Goal: Task Accomplishment & Management: Complete application form

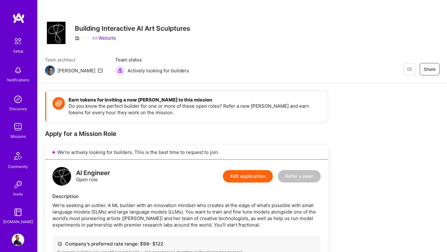
scroll to position [442, 0]
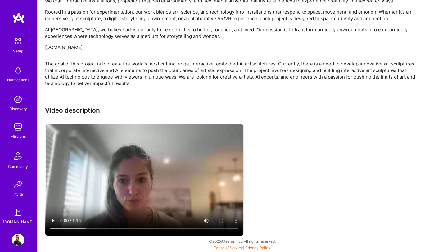
click at [18, 75] on img at bounding box center [18, 70] width 12 height 12
click at [20, 20] on img at bounding box center [18, 17] width 12 height 11
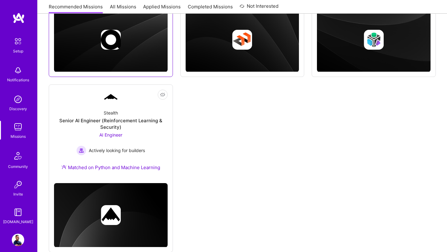
scroll to position [217, 0]
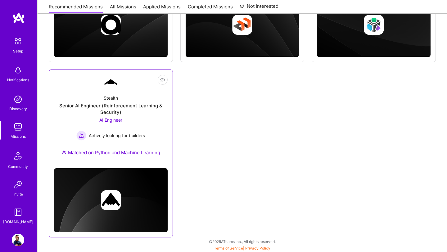
click at [112, 117] on span "AI Engineer" at bounding box center [110, 119] width 23 height 5
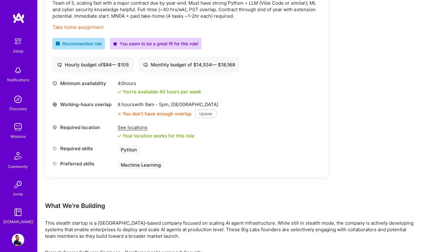
scroll to position [212, 0]
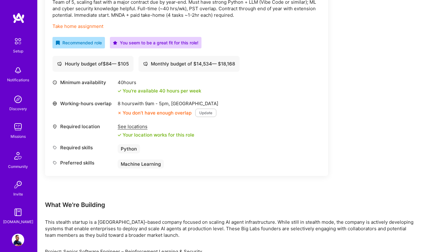
click at [203, 111] on button "Update" at bounding box center [205, 113] width 21 height 8
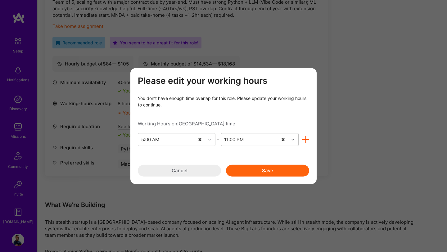
click at [181, 171] on button "Cancel" at bounding box center [179, 170] width 83 height 12
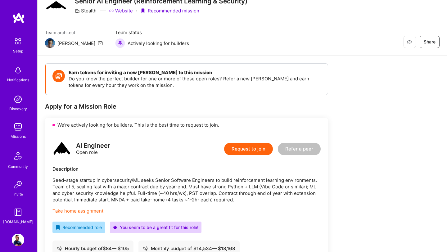
scroll to position [0, 0]
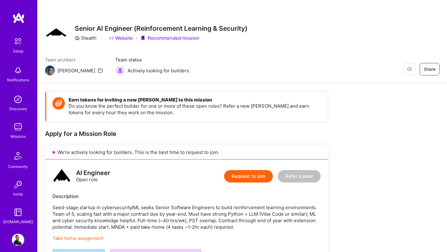
click at [251, 180] on button "Request to join" at bounding box center [248, 176] width 49 height 12
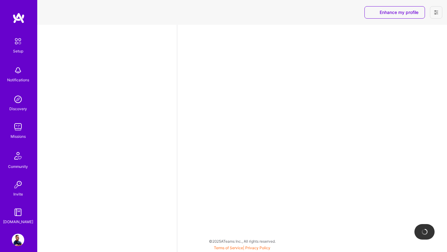
select select "US"
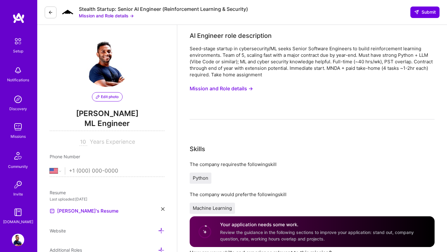
click at [14, 125] on img at bounding box center [18, 127] width 12 height 12
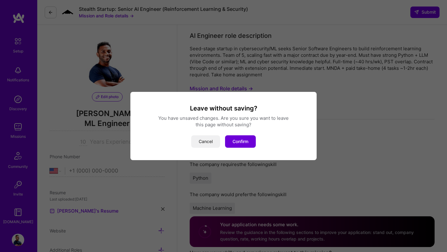
click at [207, 146] on button "Cancel" at bounding box center [205, 141] width 29 height 12
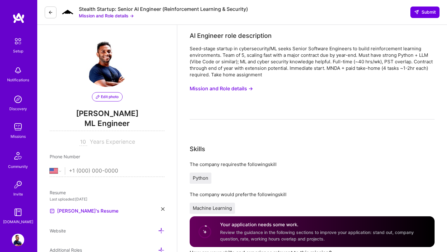
click at [19, 130] on img at bounding box center [18, 127] width 12 height 12
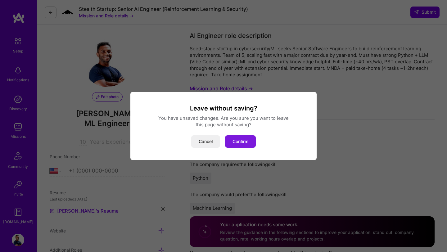
click at [239, 144] on button "Confirm" at bounding box center [240, 141] width 31 height 12
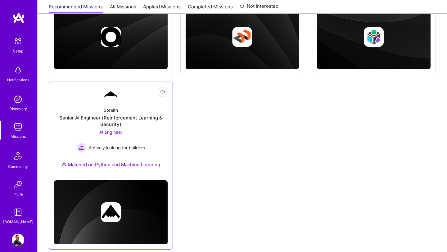
scroll to position [217, 0]
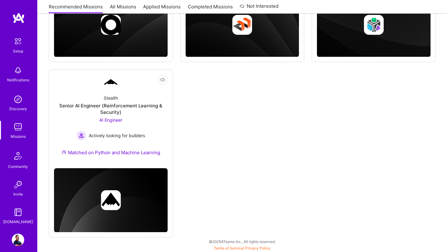
click at [18, 237] on img at bounding box center [18, 240] width 12 height 12
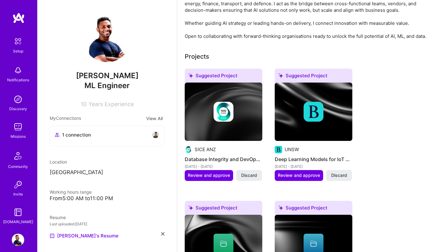
scroll to position [133, 0]
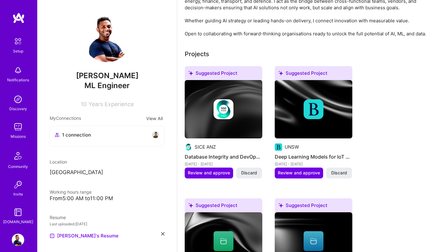
click at [318, 110] on img at bounding box center [314, 109] width 20 height 20
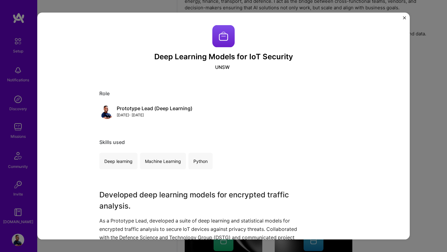
scroll to position [27, 0]
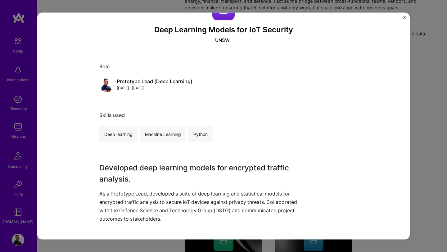
click at [404, 19] on img "Close" at bounding box center [404, 17] width 3 height 3
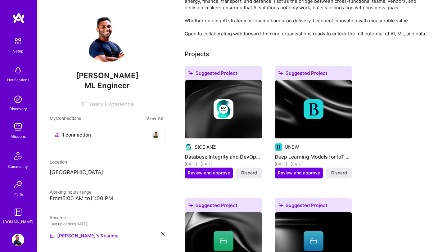
click at [317, 118] on img at bounding box center [314, 109] width 20 height 20
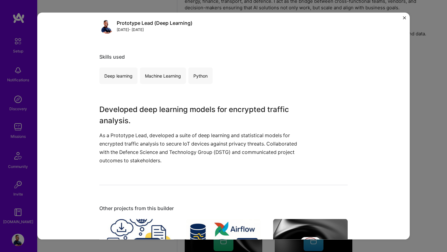
scroll to position [76, 0]
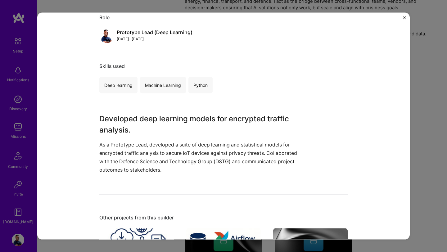
click at [112, 83] on div "Deep learning" at bounding box center [118, 85] width 38 height 16
click at [404, 20] on button "Close" at bounding box center [404, 19] width 3 height 7
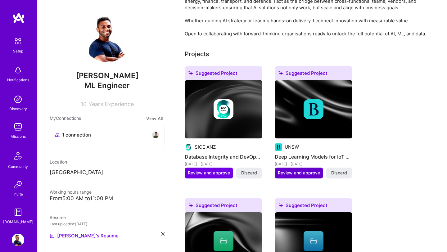
click at [303, 175] on span "Review and approve" at bounding box center [299, 173] width 42 height 6
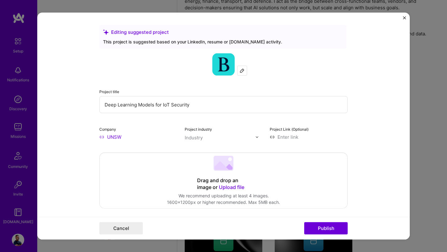
click at [162, 106] on input "Deep Learning Models for IoT Security" at bounding box center [223, 104] width 248 height 17
drag, startPoint x: 154, startPoint y: 108, endPoint x: 80, endPoint y: 105, distance: 73.3
click at [80, 105] on form "Editing suggested project This project is suggested based on your LinkedIn, res…" at bounding box center [223, 126] width 372 height 227
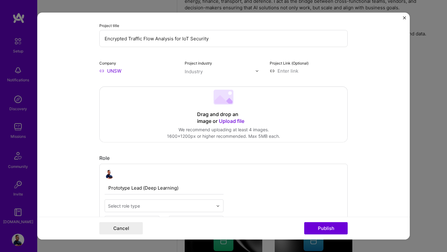
scroll to position [75, 0]
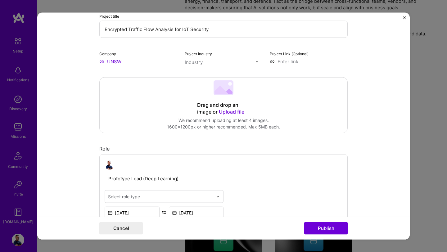
type input "Encrypted Traffic Flow Analysis for IoT Security"
click at [76, 79] on form "Editing suggested project This project is suggested based on your LinkedIn, res…" at bounding box center [223, 126] width 372 height 227
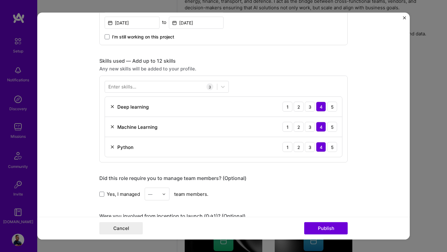
scroll to position [267, 0]
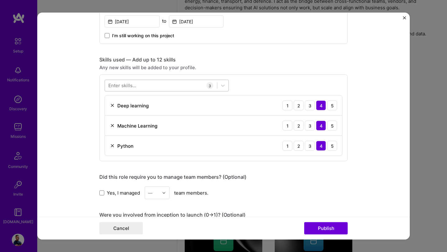
click at [151, 87] on div at bounding box center [161, 85] width 112 height 10
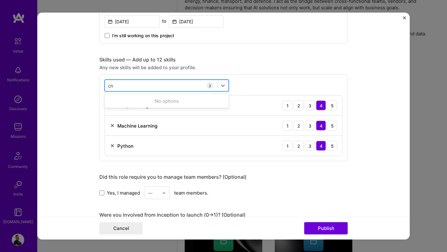
type input "c"
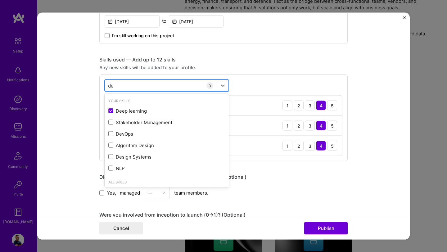
type input "d"
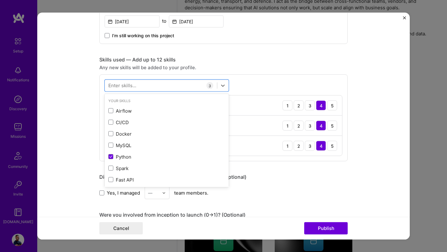
click at [79, 104] on form "Editing suggested project This project is suggested based on your LinkedIn, res…" at bounding box center [223, 126] width 372 height 227
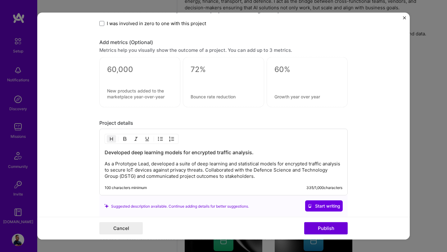
scroll to position [514, 0]
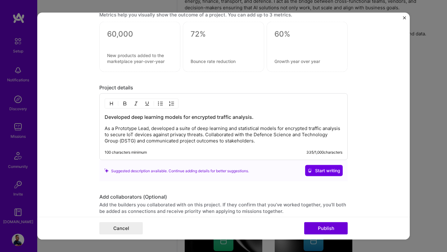
click at [222, 137] on p "As a Prototype Lead, developed a suite of deep learning and statistical models …" at bounding box center [224, 134] width 238 height 19
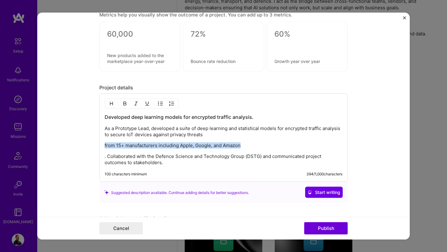
drag, startPoint x: 245, startPoint y: 147, endPoint x: 101, endPoint y: 145, distance: 144.0
click at [99, 146] on div "Developed deep learning models for encrypted traffic analysis. As a Prototype L…" at bounding box center [223, 137] width 248 height 88
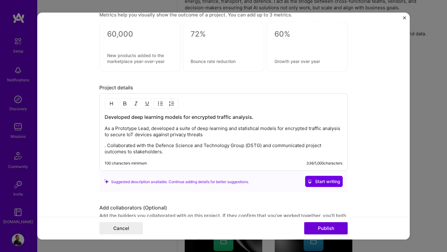
click at [107, 147] on p ". Collaborated with the Defence Science and Technology Group (DSTG) and communi…" at bounding box center [224, 148] width 238 height 12
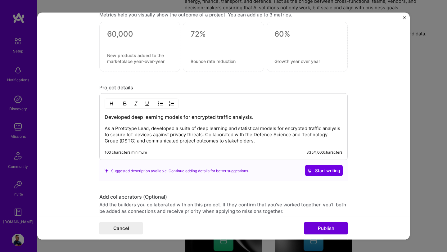
click at [222, 137] on p "As a Prototype Lead, developed a suite of deep learning and statistical models …" at bounding box center [224, 134] width 238 height 19
click at [175, 129] on p "As a Prototype Lead, developed a suite of deep learning and statistical models …" at bounding box center [224, 134] width 238 height 19
click at [264, 134] on p "As a Prototype Lead, developed and delivered a suite of deep learning and stati…" at bounding box center [224, 134] width 238 height 19
click at [308, 131] on p "As a Prototype Lead, developed and delivered a suite of deep learning and stati…" at bounding box center [224, 134] width 238 height 19
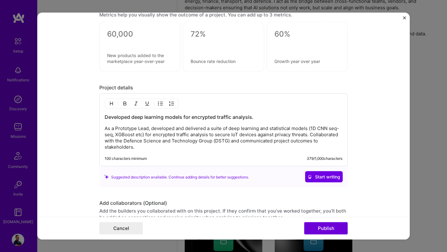
click at [125, 130] on p "As a Prototype Lead, developed and delivered a suite of deep learning and stati…" at bounding box center [224, 137] width 238 height 25
click at [118, 131] on p "As a project Lead, developed and delivered a suite of deep learning and statist…" at bounding box center [224, 137] width 238 height 25
click at [144, 131] on p "As a Project Lead, developed and delivered a suite of deep learning and statist…" at bounding box center [224, 137] width 238 height 25
click at [144, 130] on p "As a Project Lead, developed and delivered a suite of deep learning and statist…" at bounding box center [224, 137] width 238 height 25
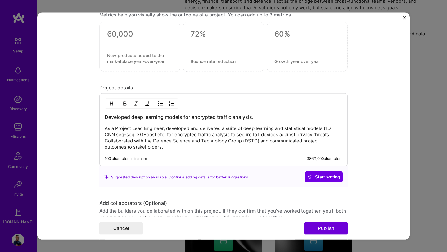
click at [173, 133] on p "As a Project Lead Engineer, developed and delivered a suite of deep learning an…" at bounding box center [224, 137] width 238 height 25
click at [144, 130] on p "As a Project Lead Engineer, developed and delivered a suite of deep learning an…" at bounding box center [224, 137] width 238 height 25
click at [126, 136] on p "As a Project Lead and Engineer, developed and delivered a suite of deep learnin…" at bounding box center [224, 137] width 238 height 25
click at [156, 152] on div "Developed deep learning models for encrypted traffic analysis. As a Project Lea…" at bounding box center [223, 129] width 248 height 73
click at [152, 143] on p "As a Project Lead and Engineer, developed and delivered a suite of deep learnin…" at bounding box center [224, 137] width 238 height 25
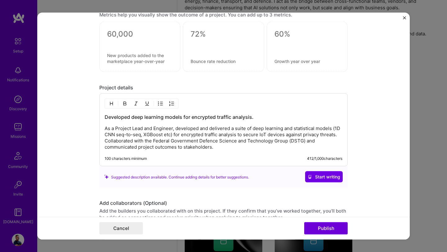
click at [231, 144] on p "As a Project Lead and Engineer, developed and delivered a suite of deep learnin…" at bounding box center [224, 137] width 238 height 25
click at [235, 131] on p "As a Project Lead and Engineer, developed and delivered a suite of deep learnin…" at bounding box center [224, 137] width 238 height 25
click at [268, 125] on p "As a Project Lead and Engineer, developed and delivered a working MVP a suite o…" at bounding box center [224, 137] width 238 height 25
click at [265, 130] on p "As a Project Lead and Engineer, developed and delivered a working MVP a suite o…" at bounding box center [224, 137] width 238 height 25
click at [273, 115] on h3 "Developed deep learning models for encrypted traffic analysis." at bounding box center [224, 117] width 238 height 7
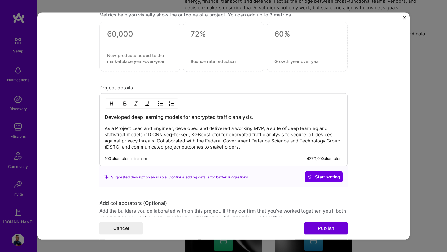
click at [228, 124] on div "Developed deep learning models for encrypted traffic analysis. As a Project Lea…" at bounding box center [224, 132] width 238 height 37
click at [121, 124] on div "Developed deep learning models for encrypted traffic analysis. As a Project Lea…" at bounding box center [224, 132] width 238 height 37
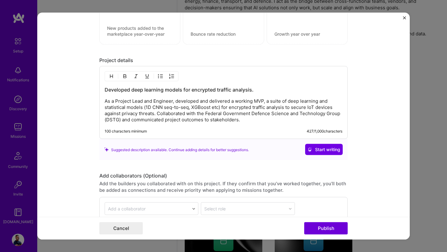
scroll to position [542, 0]
click at [263, 102] on p "As a Project Lead and Engineer, developed and delivered a working MVP, a suite …" at bounding box center [224, 109] width 238 height 25
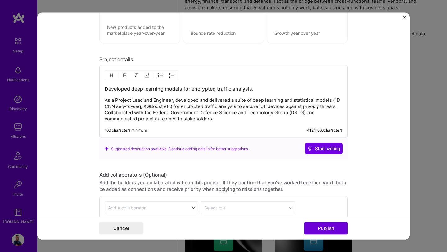
click at [79, 119] on form "Editing suggested project This project is suggested based on your LinkedIn, res…" at bounding box center [223, 126] width 372 height 227
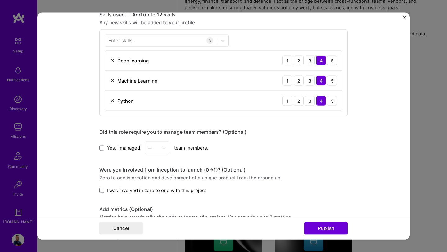
scroll to position [301, 0]
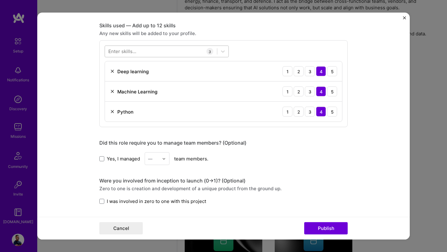
click at [167, 53] on div at bounding box center [161, 51] width 112 height 10
click at [85, 98] on form "Editing suggested project This project is suggested based on your LinkedIn, res…" at bounding box center [223, 126] width 372 height 227
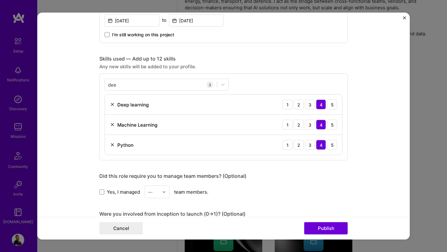
scroll to position [244, 0]
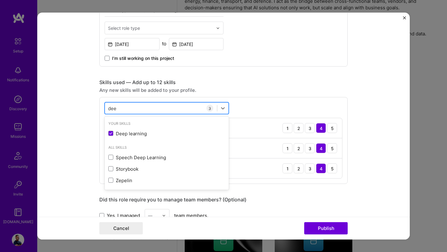
click at [141, 106] on div "[PERSON_NAME]" at bounding box center [161, 108] width 112 height 10
type input "d"
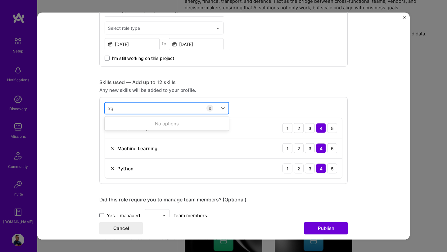
type input "x"
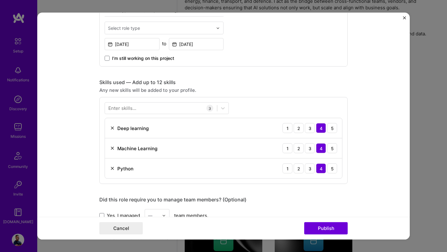
click at [72, 111] on form "Editing suggested project This project is suggested based on your LinkedIn, res…" at bounding box center [223, 126] width 372 height 227
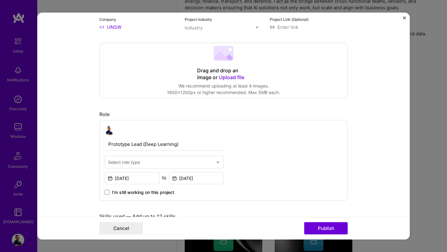
scroll to position [0, 0]
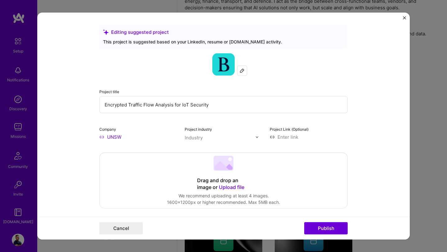
click at [244, 74] on div at bounding box center [241, 70] width 9 height 9
click at [109, 138] on input "UNSW" at bounding box center [138, 137] width 78 height 7
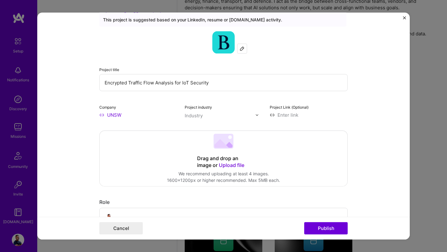
scroll to position [23, 0]
click at [286, 115] on input at bounding box center [309, 114] width 78 height 7
click at [209, 118] on input "text" at bounding box center [220, 115] width 71 height 7
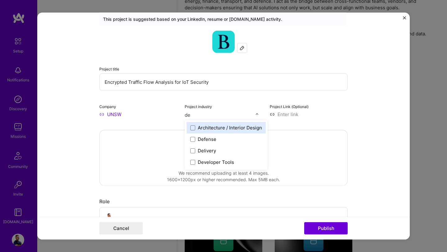
type input "def"
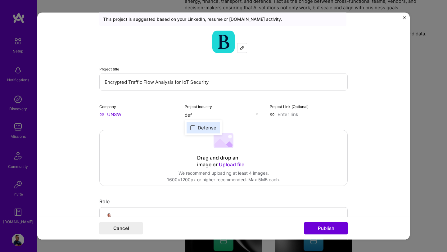
click at [193, 128] on span at bounding box center [192, 127] width 5 height 5
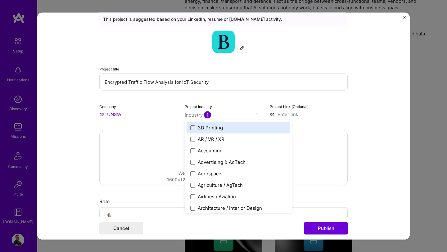
click at [108, 116] on input "UNSW" at bounding box center [138, 114] width 78 height 7
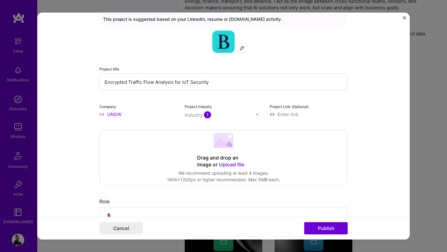
click at [122, 116] on input "UNSW" at bounding box center [138, 114] width 78 height 7
type input "U"
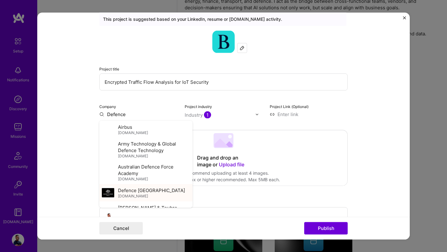
click at [147, 192] on span "Defence [GEOGRAPHIC_DATA]" at bounding box center [151, 190] width 67 height 7
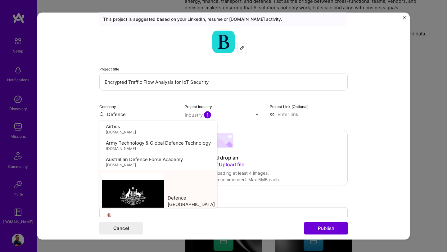
type input "Defence [GEOGRAPHIC_DATA]"
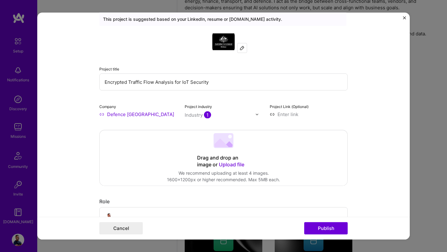
click at [80, 129] on form "Editing suggested project This project is suggested based on your LinkedIn, res…" at bounding box center [223, 126] width 372 height 227
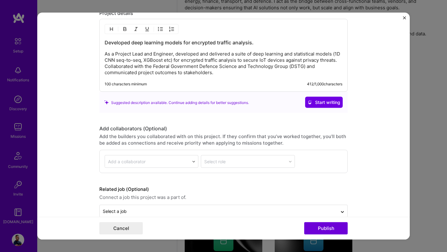
scroll to position [601, 0]
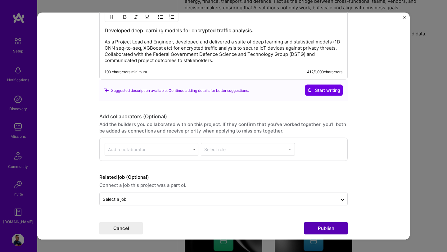
click at [327, 228] on button "Publish" at bounding box center [325, 228] width 43 height 12
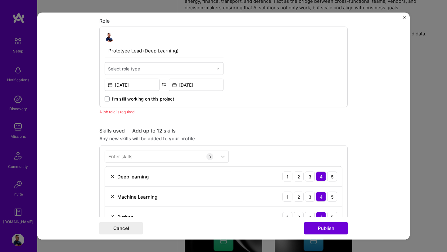
scroll to position [201, 0]
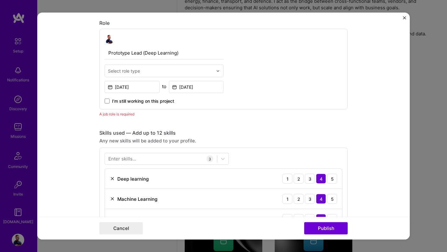
click at [147, 72] on input "text" at bounding box center [160, 71] width 105 height 7
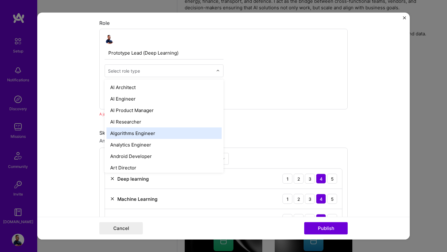
click at [123, 136] on div "Algorithms Engineer" at bounding box center [163, 133] width 115 height 11
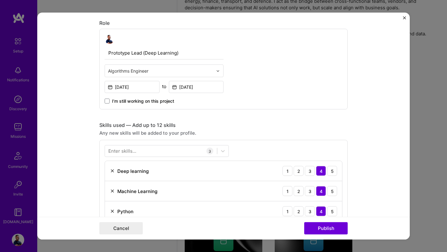
click at [83, 103] on form "Editing suggested project This project is suggested based on your LinkedIn, res…" at bounding box center [223, 126] width 372 height 227
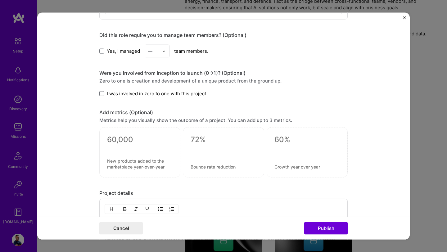
scroll to position [566, 0]
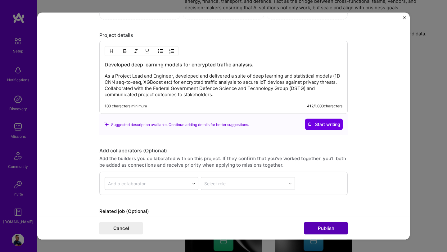
click at [334, 228] on button "Publish" at bounding box center [325, 228] width 43 height 12
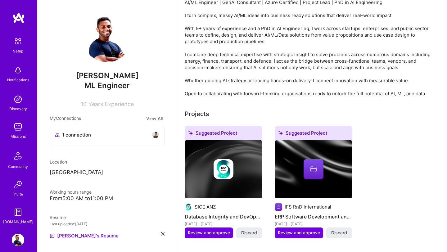
scroll to position [0, 0]
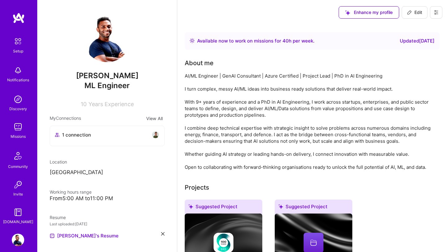
click at [19, 132] on img at bounding box center [18, 127] width 12 height 12
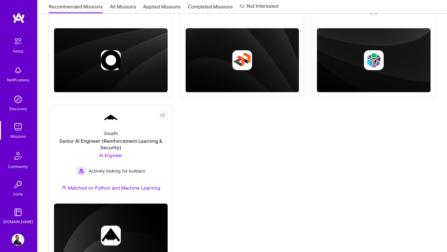
scroll to position [132, 0]
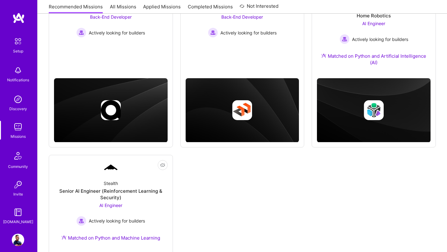
click at [19, 236] on img at bounding box center [18, 240] width 12 height 12
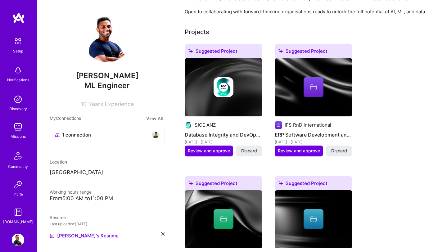
scroll to position [182, 0]
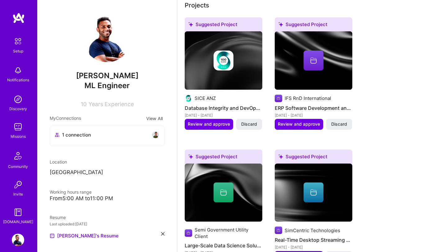
click at [79, 173] on p "[GEOGRAPHIC_DATA]" at bounding box center [107, 172] width 115 height 7
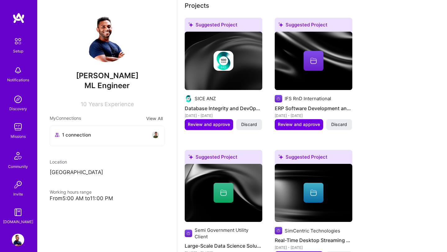
scroll to position [0, 0]
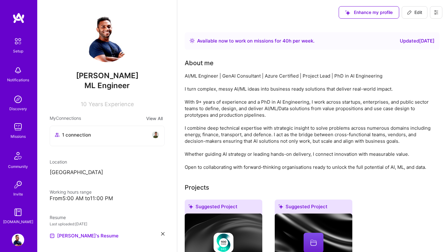
click at [418, 8] on button "Edit" at bounding box center [415, 12] width 26 height 12
select select "US"
select select "Right Now"
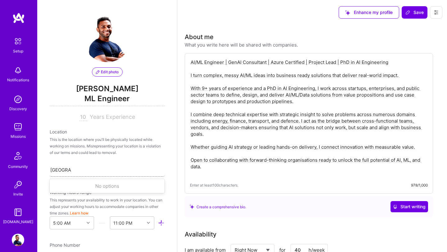
click at [91, 174] on div "[GEOGRAPHIC_DATA] [GEOGRAPHIC_DATA]" at bounding box center [107, 169] width 115 height 13
type input "S"
type input "Port"
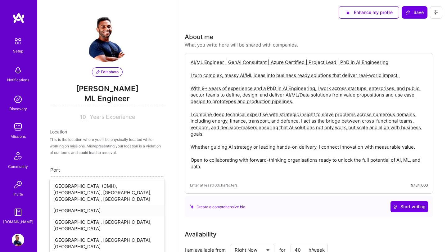
click at [82, 206] on div "[GEOGRAPHIC_DATA]" at bounding box center [107, 210] width 115 height 11
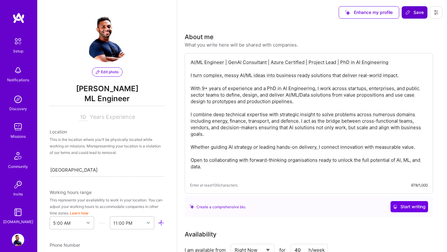
click at [417, 13] on span "Save" at bounding box center [414, 12] width 18 height 6
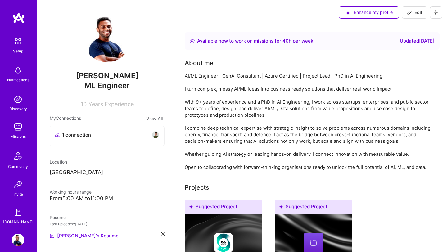
click at [20, 131] on img at bounding box center [18, 127] width 12 height 12
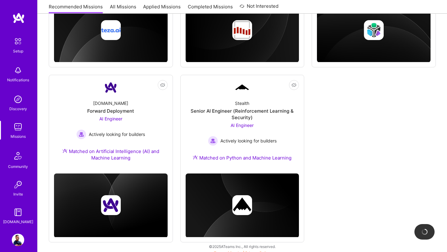
scroll to position [363, 0]
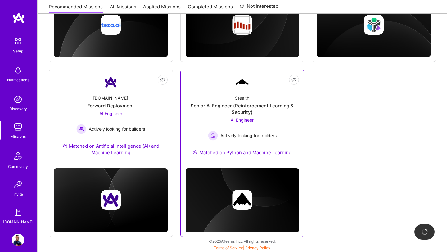
click at [243, 107] on div "Senior AI Engineer (Reinforcement Learning & Security)" at bounding box center [243, 108] width 114 height 13
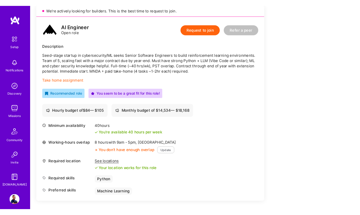
scroll to position [150, 0]
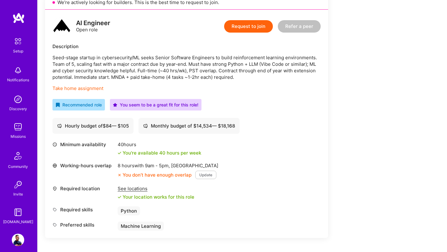
click at [199, 175] on button "Update" at bounding box center [205, 175] width 21 height 8
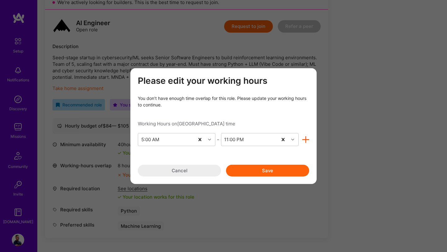
click at [200, 174] on button "Cancel" at bounding box center [179, 170] width 83 height 12
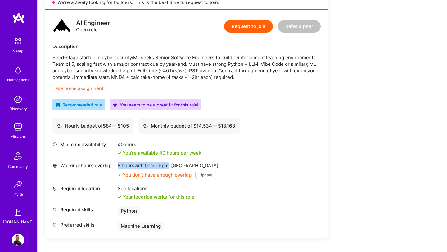
drag, startPoint x: 116, startPoint y: 165, endPoint x: 170, endPoint y: 165, distance: 54.3
click at [170, 165] on div "Working-hours overlap 8 hours with 9am - 5pm , [GEOGRAPHIC_DATA] You don’t have…" at bounding box center [186, 170] width 268 height 17
copy div "8 hours with 9am - 5pm"
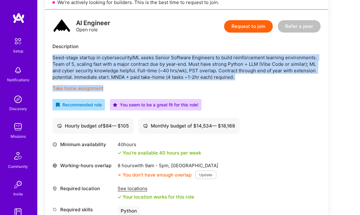
drag, startPoint x: 53, startPoint y: 58, endPoint x: 233, endPoint y: 86, distance: 182.2
click at [233, 86] on div "Seed-stage startup in cybersecurity/ML seeks Senior Software Engineers to build…" at bounding box center [186, 72] width 268 height 37
click at [245, 80] on p "Seed-stage startup in cybersecurity/ML seeks Senior Software Engineers to build…" at bounding box center [186, 67] width 268 height 26
drag, startPoint x: 238, startPoint y: 78, endPoint x: 45, endPoint y: 53, distance: 194.4
click at [45, 53] on div "AI Engineer Open role Request to join Refer a peer Description Seed-stage start…" at bounding box center [186, 124] width 283 height 228
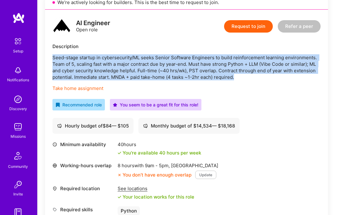
copy p "Seed-stage startup in cybersecurity/ML seeks Senior Software Engineers to build…"
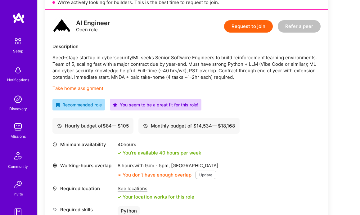
click at [181, 71] on p "Seed-stage startup in cybersecurity/ML seeks Senior Software Engineers to build…" at bounding box center [186, 67] width 268 height 26
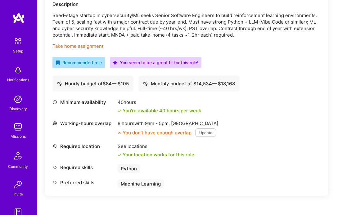
scroll to position [204, 0]
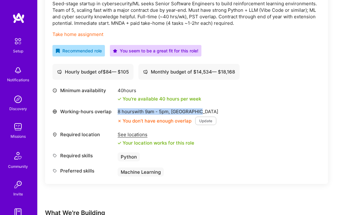
drag, startPoint x: 118, startPoint y: 112, endPoint x: 200, endPoint y: 112, distance: 81.9
click at [200, 112] on div "8 hours with 9am - 5pm , [GEOGRAPHIC_DATA]" at bounding box center [168, 111] width 101 height 7
copy div "8 hours with 9am - 5pm , [GEOGRAPHIC_DATA]"
click at [268, 43] on div "AI Engineer Open role Request to join Refer a peer Description Seed-stage start…" at bounding box center [186, 70] width 283 height 228
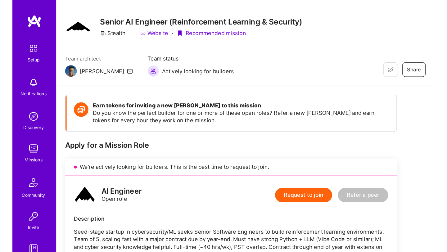
scroll to position [2, 0]
